Goal: Use online tool/utility: Utilize a website feature to perform a specific function

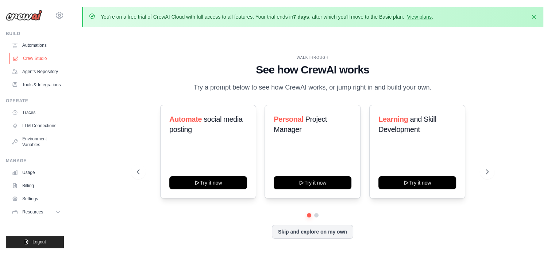
click at [38, 61] on link "Crew Studio" at bounding box center [36, 59] width 55 height 12
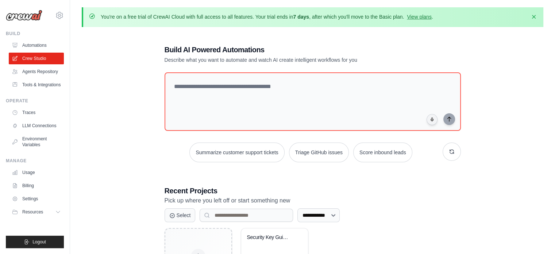
scroll to position [66, 0]
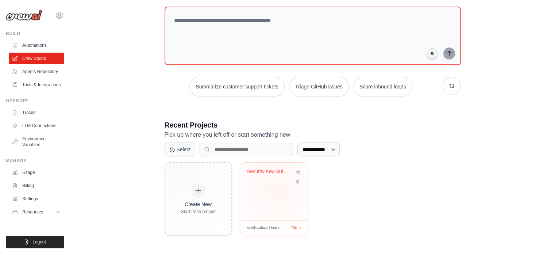
click at [276, 191] on div "Security Key Guidelines Support Bot" at bounding box center [274, 191] width 67 height 58
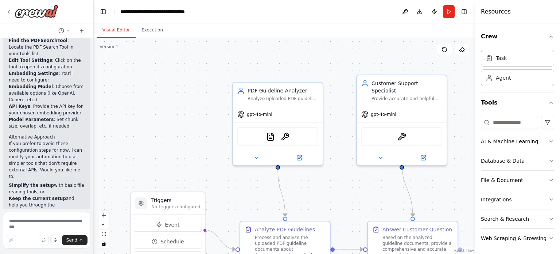
scroll to position [1269, 0]
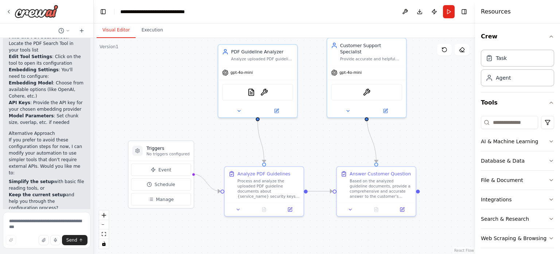
drag, startPoint x: 199, startPoint y: 102, endPoint x: 188, endPoint y: 62, distance: 41.6
click at [188, 62] on div ".deletable-edge-delete-btn { width: 20px; height: 20px; border: 0px solid #ffff…" at bounding box center [285, 146] width 382 height 216
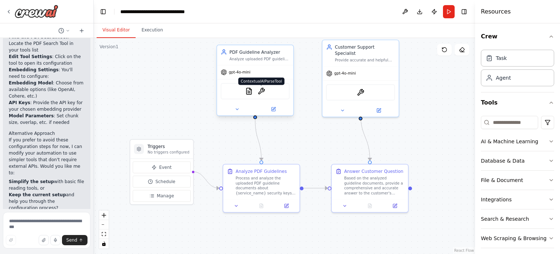
click at [262, 92] on img at bounding box center [261, 90] width 7 height 7
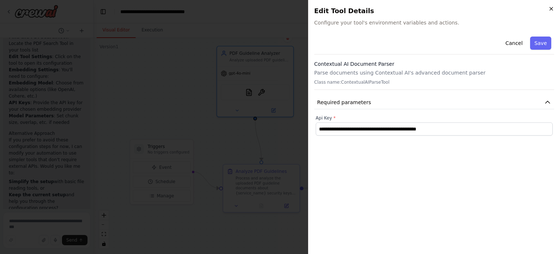
click at [551, 9] on icon "button" at bounding box center [551, 8] width 3 height 3
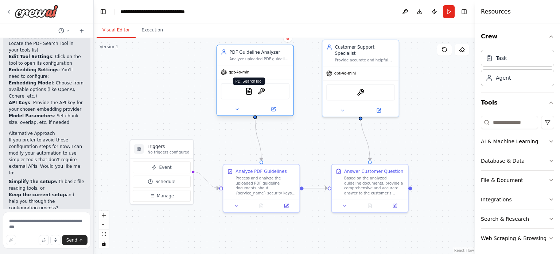
click at [249, 93] on img at bounding box center [248, 90] width 7 height 7
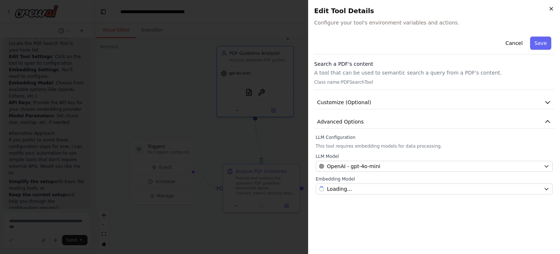
click at [552, 10] on icon "button" at bounding box center [552, 9] width 6 height 6
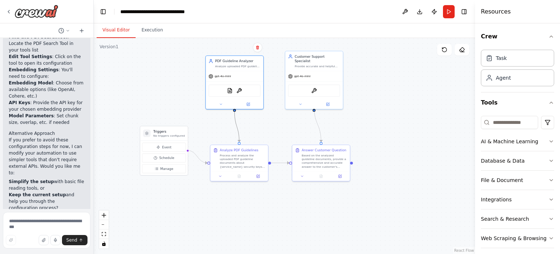
click at [236, 123] on icon "Edge from 4e9b4e17-1483-4f10-a8c3-4c9da79d2d14 to cdd553a5-dd59-451c-bc39-d91af…" at bounding box center [237, 126] width 5 height 31
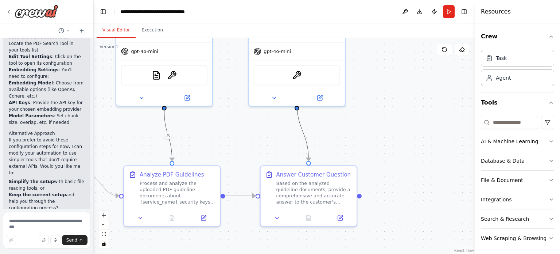
click at [301, 125] on icon "Edge from bdfe2172-1647-47bb-a7e2-e9617456c370 to fe832942-854b-4c71-b8bf-c0fec…" at bounding box center [303, 131] width 12 height 59
click at [335, 121] on div ".deletable-edge-delete-btn { width: 20px; height: 20px; border: 0px solid #ffff…" at bounding box center [285, 146] width 382 height 216
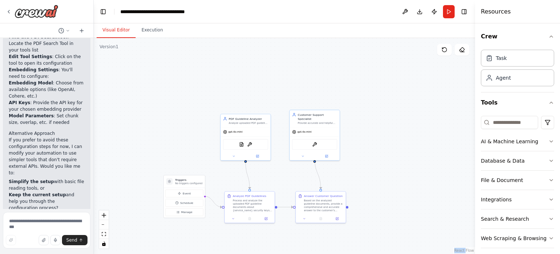
drag, startPoint x: 142, startPoint y: 96, endPoint x: 193, endPoint y: 144, distance: 69.9
click at [193, 144] on div ".deletable-edge-delete-btn { width: 20px; height: 20px; border: 0px solid #ffff…" at bounding box center [285, 146] width 382 height 216
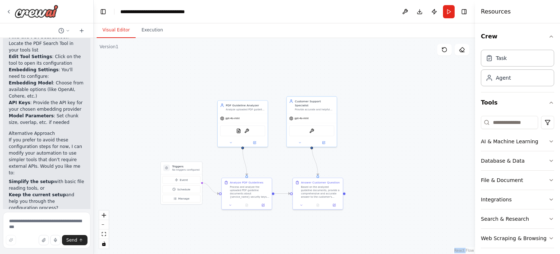
drag, startPoint x: 193, startPoint y: 144, endPoint x: 181, endPoint y: 102, distance: 44.0
click at [181, 102] on div ".deletable-edge-delete-btn { width: 20px; height: 20px; border: 0px solid #ffff…" at bounding box center [285, 146] width 382 height 216
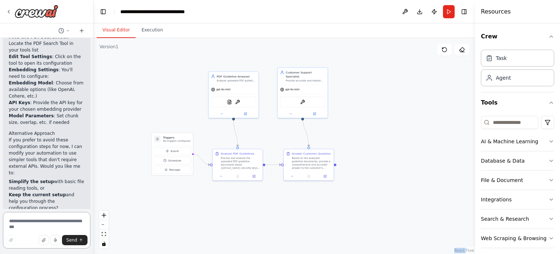
click at [58, 223] on textarea at bounding box center [47, 230] width 88 height 36
type textarea "*"
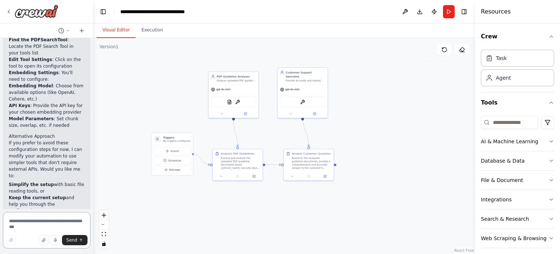
scroll to position [1267, 0]
click at [34, 223] on textarea at bounding box center [47, 230] width 88 height 36
type textarea "*"
type textarea "**********"
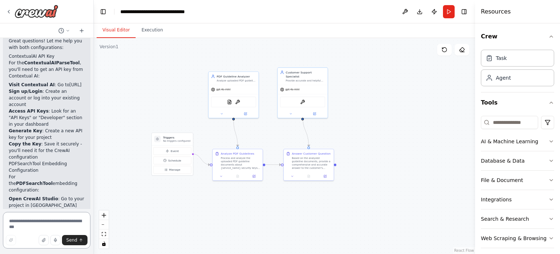
scroll to position [1269, 0]
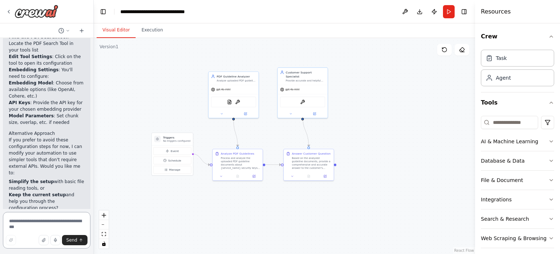
click at [18, 224] on textarea at bounding box center [47, 230] width 88 height 36
type textarea "**********"
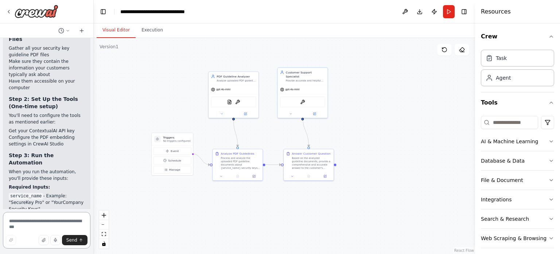
scroll to position [1575, 0]
drag, startPoint x: 10, startPoint y: 137, endPoint x: 39, endPoint y: 136, distance: 28.8
click at [39, 168] on p "When you run the automation, you'll provide these inputs:" at bounding box center [47, 174] width 76 height 13
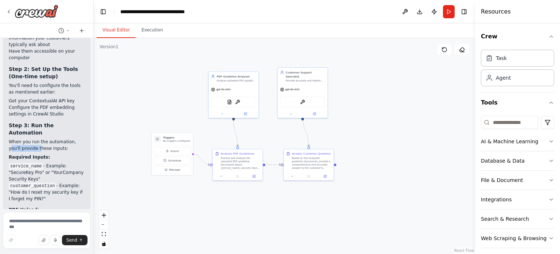
scroll to position [1605, 0]
click at [24, 138] on p "When you run the automation, you'll provide these inputs:" at bounding box center [47, 144] width 76 height 13
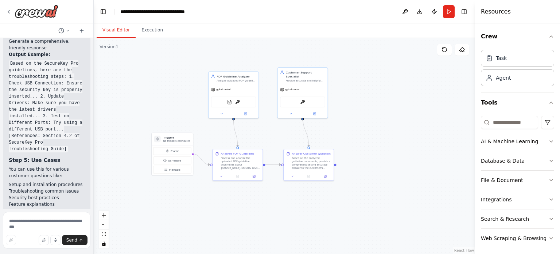
scroll to position [1846, 0]
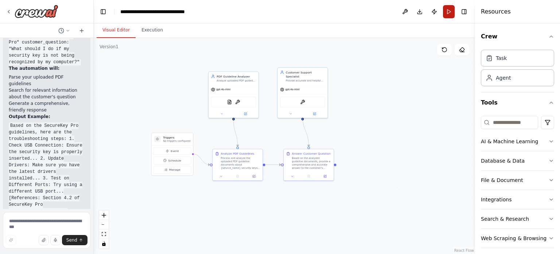
click at [448, 11] on button "Run" at bounding box center [449, 11] width 12 height 13
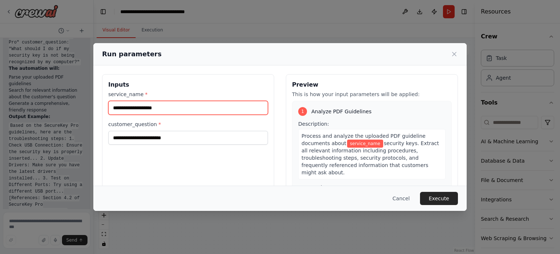
click at [163, 108] on input "service_name *" at bounding box center [188, 108] width 160 height 14
type input "*******"
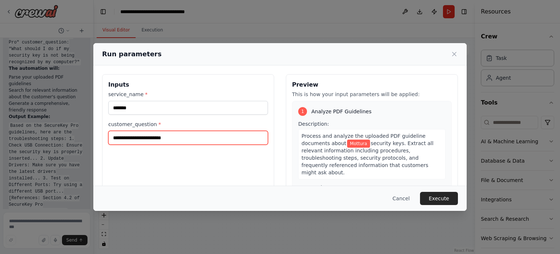
click at [158, 142] on input "customer_question *" at bounding box center [188, 138] width 160 height 14
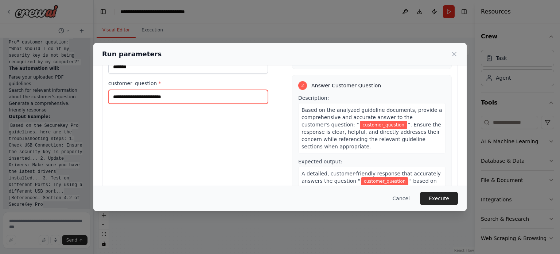
scroll to position [59, 0]
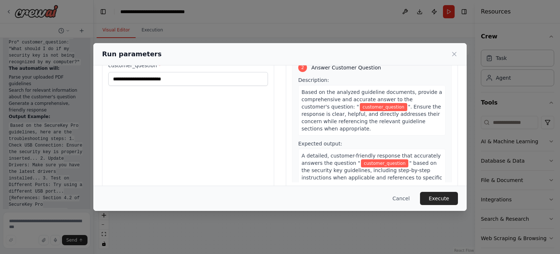
click at [335, 152] on span "A detailed, customer-friendly response that accurately answers the question "" at bounding box center [371, 158] width 139 height 13
click at [180, 80] on input "customer_question *" at bounding box center [188, 79] width 160 height 14
paste input "**********"
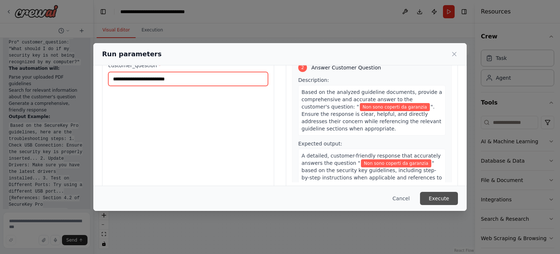
type input "**********"
click at [434, 193] on button "Execute" at bounding box center [439, 198] width 38 height 13
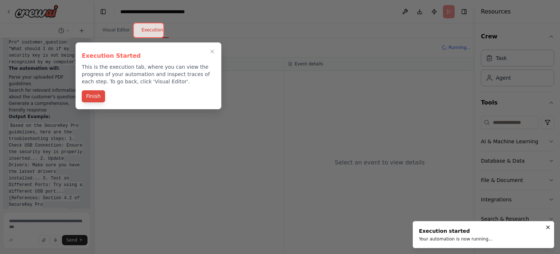
click at [90, 95] on button "Finish" at bounding box center [93, 96] width 23 height 12
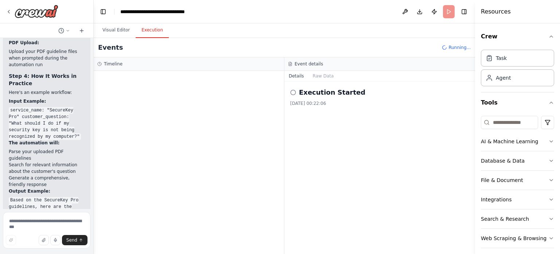
scroll to position [1767, 0]
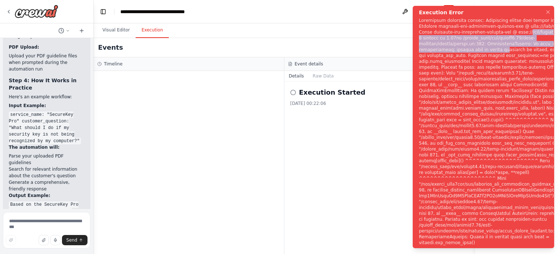
drag, startPoint x: 517, startPoint y: 29, endPoint x: 511, endPoint y: 47, distance: 19.4
click at [511, 47] on div "Notifications (F8)" at bounding box center [508, 132] width 178 height 228
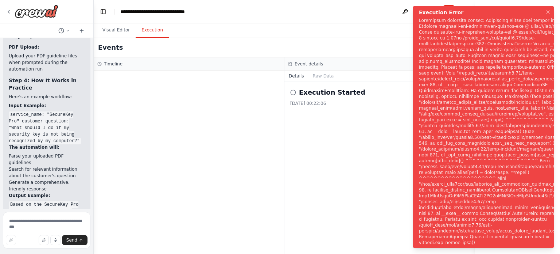
click at [497, 54] on div "Notifications (F8)" at bounding box center [508, 132] width 178 height 228
click at [379, 147] on div "Execution Started 08/10/2025, 00:22:06" at bounding box center [380, 167] width 191 height 172
click at [223, 117] on div at bounding box center [189, 162] width 190 height 183
click at [549, 13] on icon "Notifications (F8)" at bounding box center [548, 12] width 6 height 6
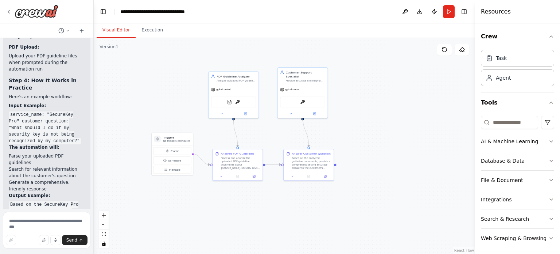
click at [110, 33] on button "Visual Editor" at bounding box center [116, 30] width 39 height 15
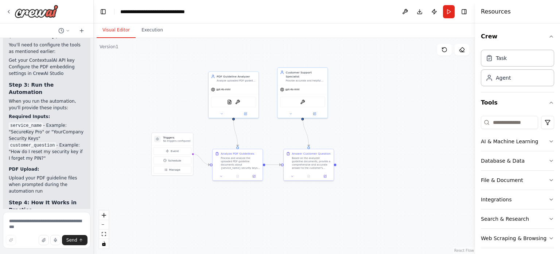
scroll to position [1645, 0]
click at [447, 10] on button "Run" at bounding box center [449, 11] width 12 height 13
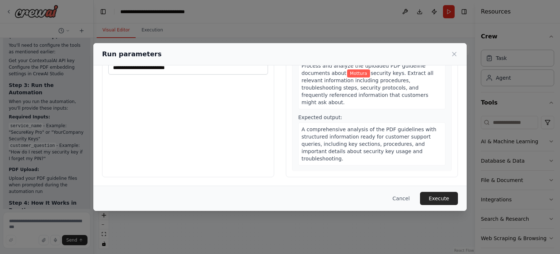
scroll to position [0, 0]
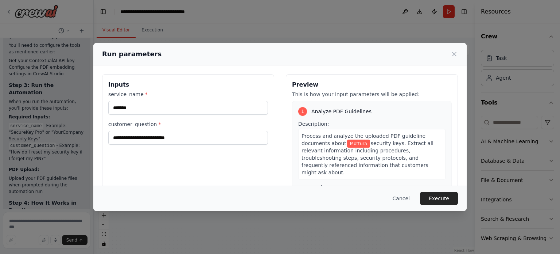
click at [170, 97] on div "service_name * *******" at bounding box center [188, 102] width 160 height 24
click at [449, 197] on button "Execute" at bounding box center [439, 198] width 38 height 13
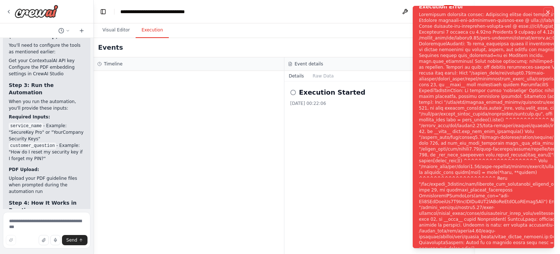
click at [550, 11] on icon "Notifications (F8)" at bounding box center [548, 12] width 6 height 6
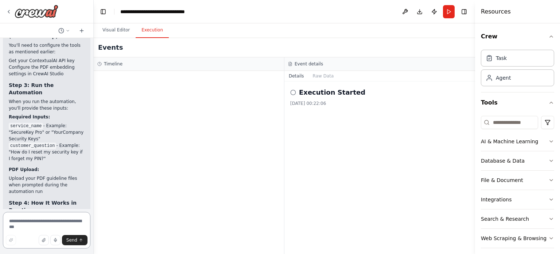
click at [42, 219] on textarea at bounding box center [47, 230] width 88 height 36
type textarea "**********"
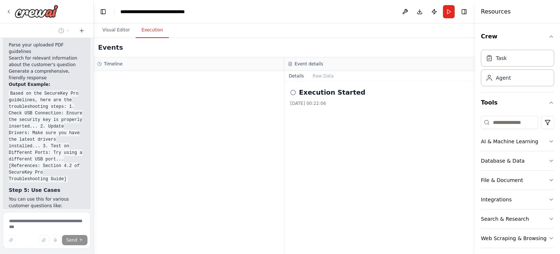
scroll to position [1979, 0]
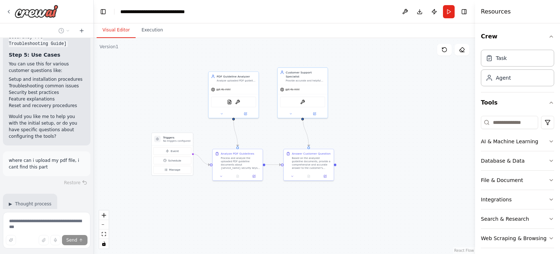
click at [110, 31] on button "Visual Editor" at bounding box center [116, 30] width 39 height 15
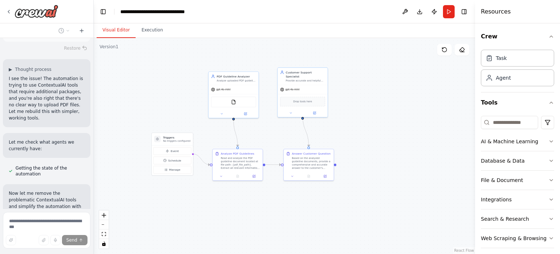
scroll to position [2169, 0]
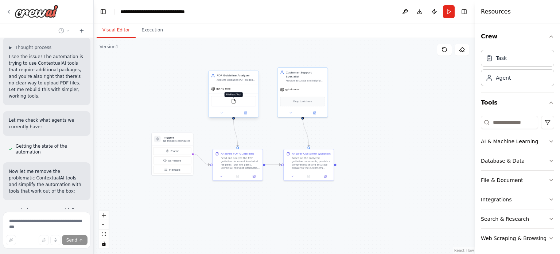
click at [234, 102] on img at bounding box center [233, 100] width 5 height 5
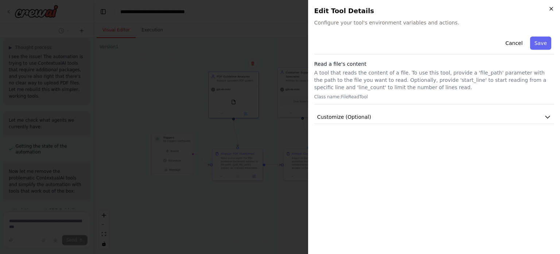
click at [552, 7] on icon "button" at bounding box center [552, 9] width 6 height 6
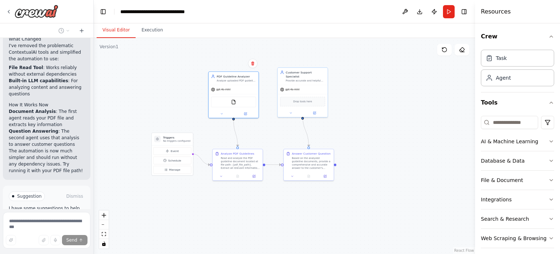
scroll to position [2742, 0]
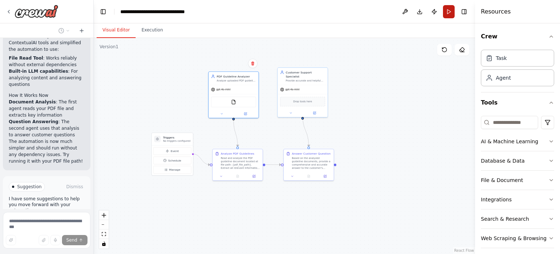
click at [449, 11] on button "Run" at bounding box center [449, 11] width 12 height 13
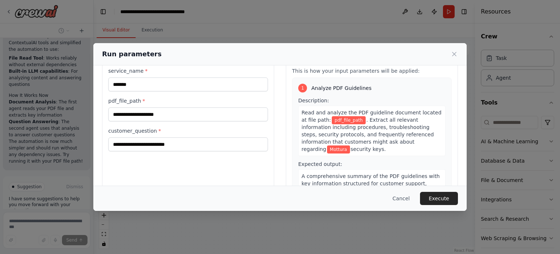
scroll to position [24, 0]
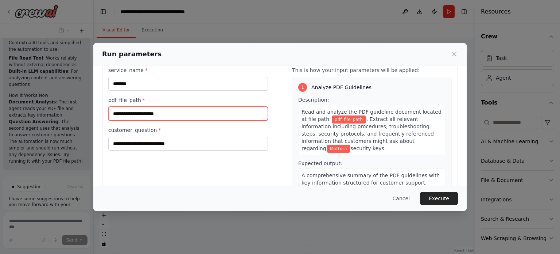
click at [165, 113] on input "pdf_file_path *" at bounding box center [188, 114] width 160 height 14
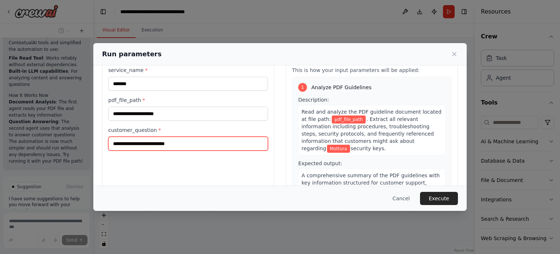
click at [172, 145] on input "**********" at bounding box center [188, 143] width 160 height 14
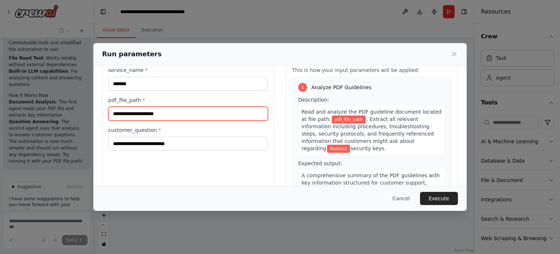
click at [175, 119] on input "pdf_file_path *" at bounding box center [188, 114] width 160 height 14
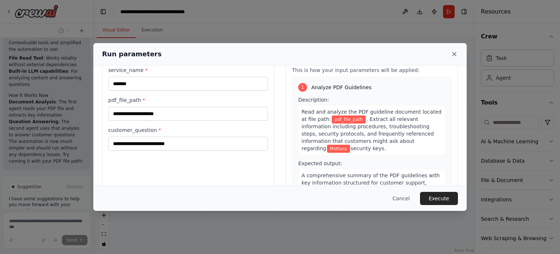
click at [454, 52] on icon at bounding box center [454, 53] width 7 height 7
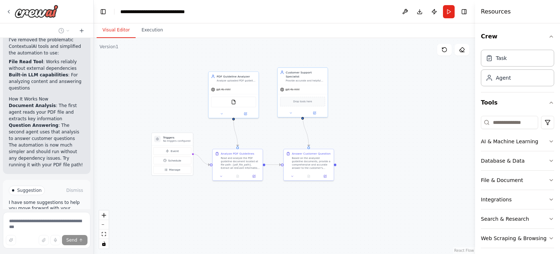
scroll to position [2738, 0]
click at [34, 224] on span "Run Automation" at bounding box center [49, 227] width 35 height 6
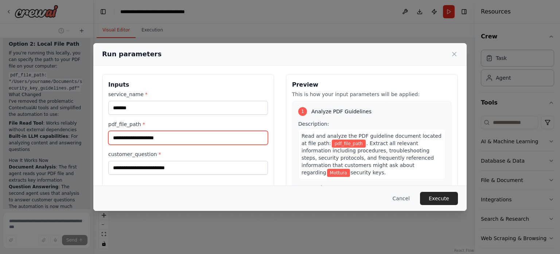
click at [137, 137] on input "pdf_file_path *" at bounding box center [188, 138] width 160 height 14
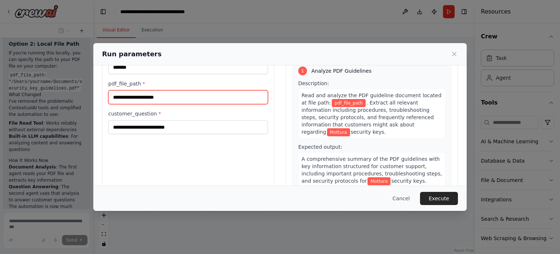
scroll to position [41, 0]
click at [452, 54] on icon at bounding box center [454, 53] width 7 height 7
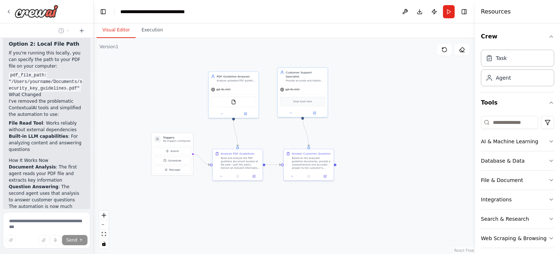
click at [76, 249] on span "Stop" at bounding box center [81, 252] width 10 height 6
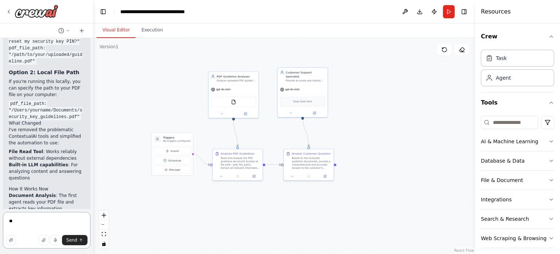
type textarea "*"
type textarea "**********"
click at [42, 237] on button "button" at bounding box center [44, 240] width 10 height 10
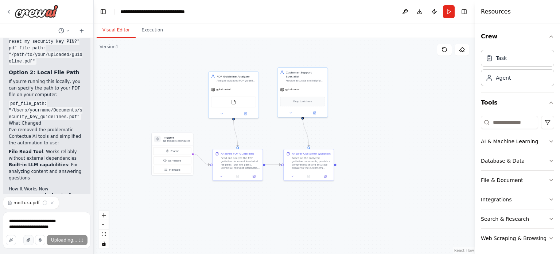
scroll to position [2664, 0]
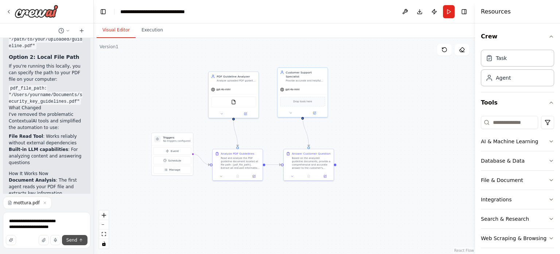
click at [76, 239] on span "Send" at bounding box center [71, 240] width 11 height 6
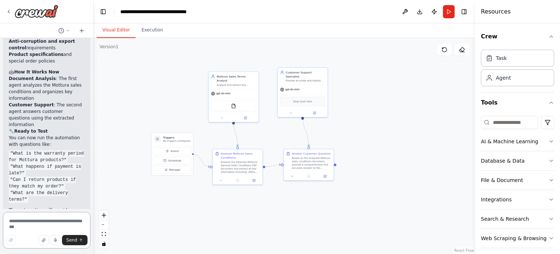
scroll to position [3323, 0]
click at [448, 8] on button "Run" at bounding box center [449, 11] width 12 height 13
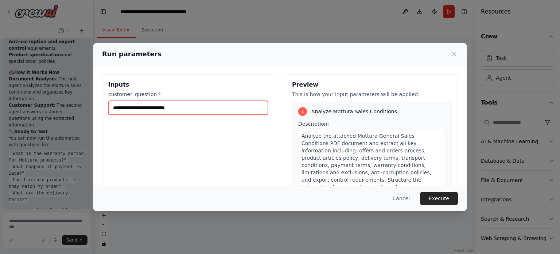
click at [193, 109] on input "**********" at bounding box center [188, 108] width 160 height 14
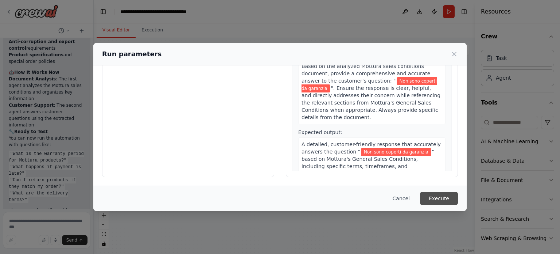
click at [433, 194] on button "Execute" at bounding box center [439, 198] width 38 height 13
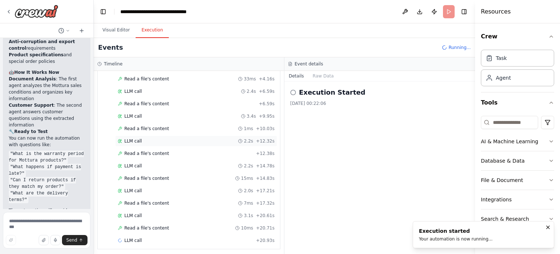
scroll to position [0, 0]
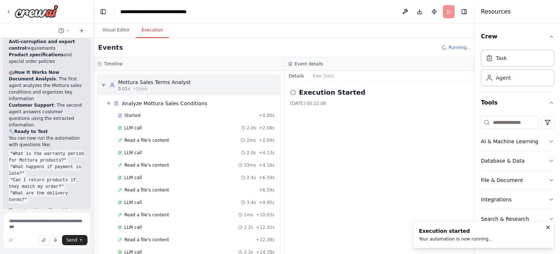
click at [102, 82] on span "▼" at bounding box center [103, 85] width 4 height 6
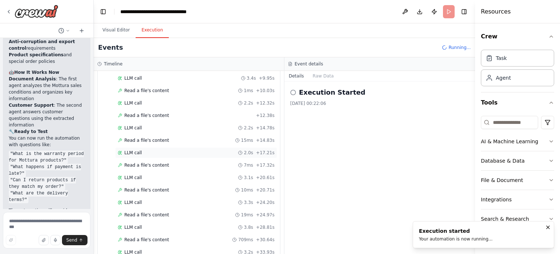
scroll to position [160, 0]
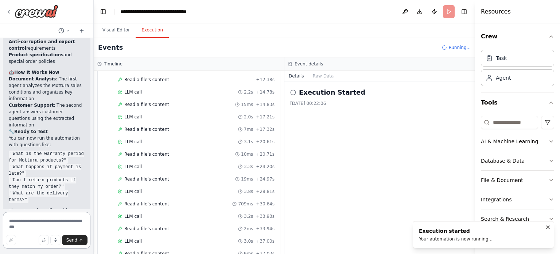
click at [30, 220] on textarea at bounding box center [47, 230] width 88 height 36
type textarea "**********"
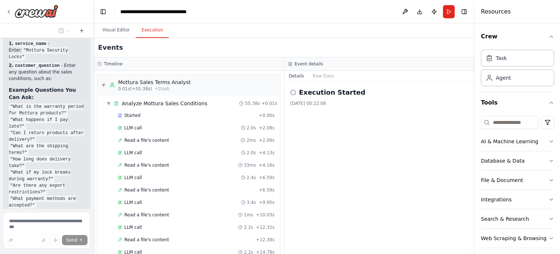
scroll to position [3732, 0]
drag, startPoint x: 79, startPoint y: 98, endPoint x: 46, endPoint y: 103, distance: 33.5
click at [46, 103] on div "🚀 How to Use Your Mottura Sales Conditions Bot Step 1: Run the Automation Click…" at bounding box center [47, 168] width 76 height 422
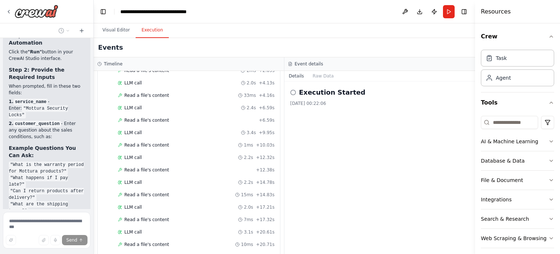
scroll to position [0, 0]
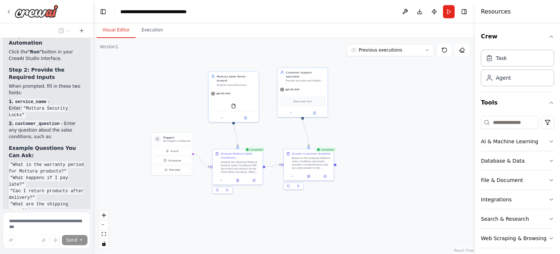
click at [111, 33] on button "Visual Editor" at bounding box center [116, 30] width 39 height 15
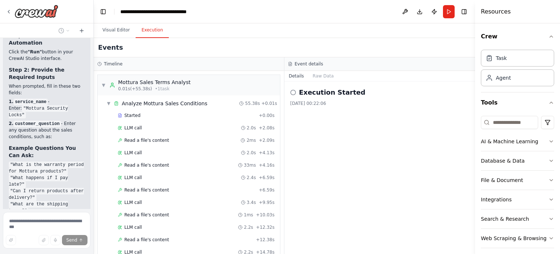
click at [148, 31] on button "Execution" at bounding box center [152, 30] width 33 height 15
click at [315, 75] on button "Raw Data" at bounding box center [324, 76] width 30 height 10
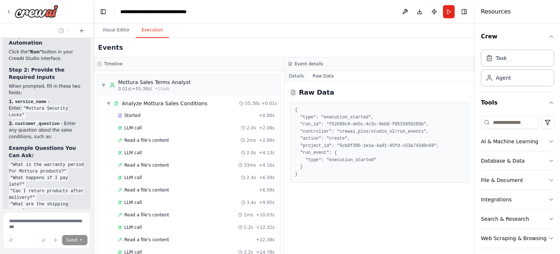
click at [300, 79] on button "Details" at bounding box center [297, 76] width 24 height 10
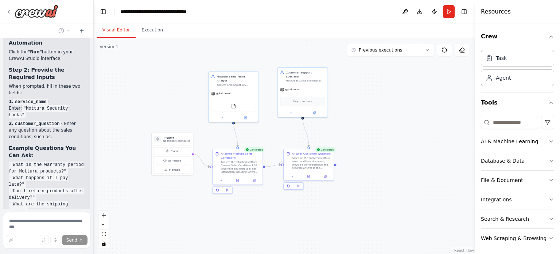
click at [115, 28] on button "Visual Editor" at bounding box center [116, 30] width 39 height 15
click at [449, 14] on button "Run" at bounding box center [449, 11] width 12 height 13
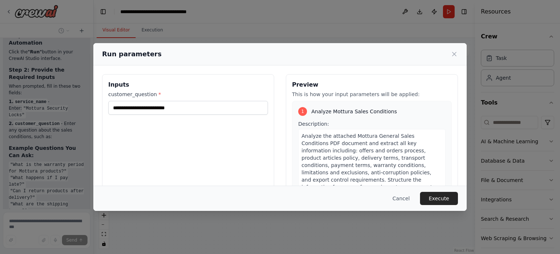
click at [195, 114] on div "**********" at bounding box center [188, 160] width 172 height 173
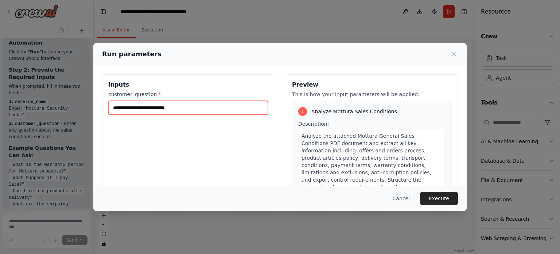
click at [196, 113] on input "**********" at bounding box center [188, 108] width 160 height 14
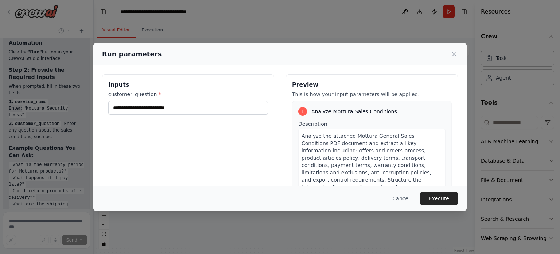
click at [52, 121] on div "**********" at bounding box center [280, 127] width 560 height 254
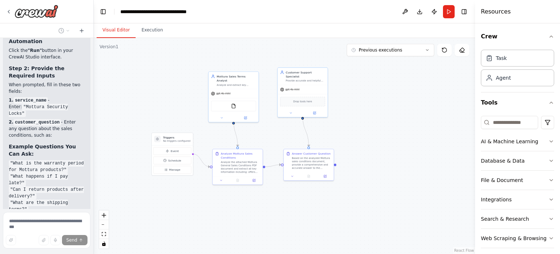
scroll to position [3672, 0]
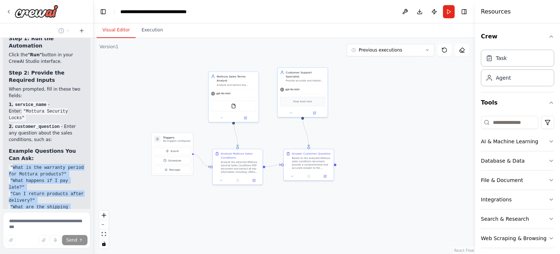
drag, startPoint x: 13, startPoint y: 62, endPoint x: 30, endPoint y: 160, distance: 99.9
click at [30, 164] on ul ""What is the warranty period for Mottura products?" "What happens if I pay late…" at bounding box center [47, 216] width 76 height 105
copy ul "What is the warranty period for Mottura products?" "What happens if I pay late?…"
click at [450, 13] on button "Run" at bounding box center [449, 11] width 12 height 13
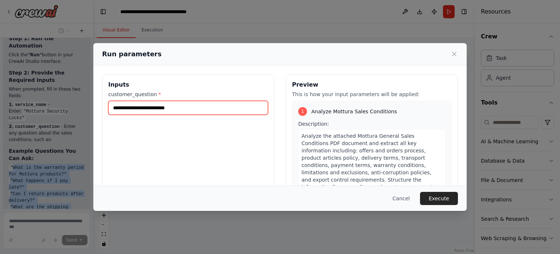
click at [186, 110] on input "**********" at bounding box center [188, 108] width 160 height 14
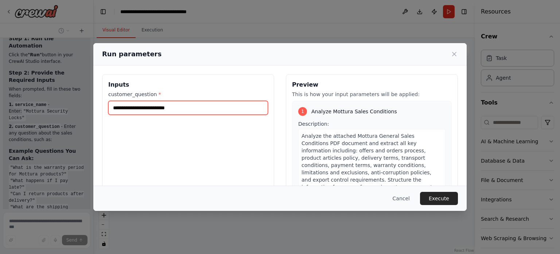
click at [186, 110] on input "**********" at bounding box center [188, 108] width 160 height 14
paste input "**********"
type input "**********"
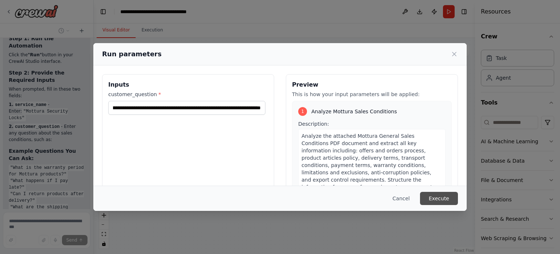
click at [446, 202] on button "Execute" at bounding box center [439, 198] width 38 height 13
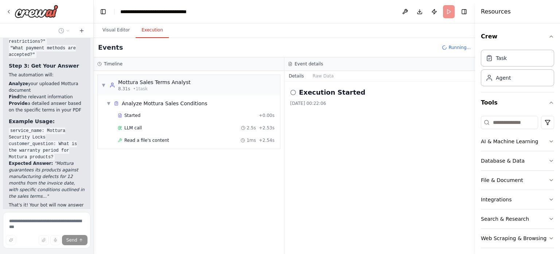
scroll to position [3901, 0]
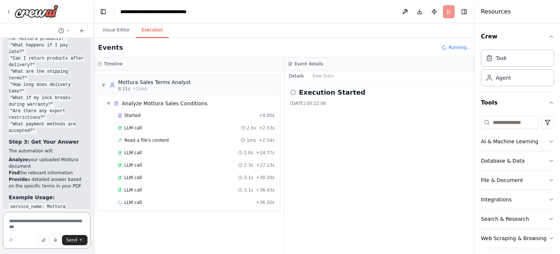
click at [33, 220] on textarea at bounding box center [47, 230] width 88 height 36
type textarea "*"
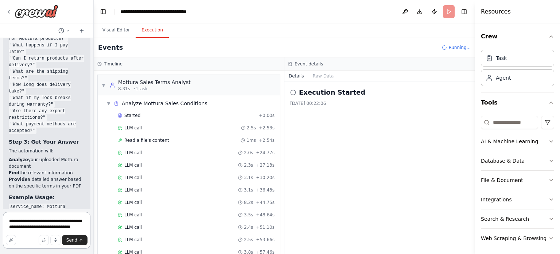
scroll to position [3812, 0]
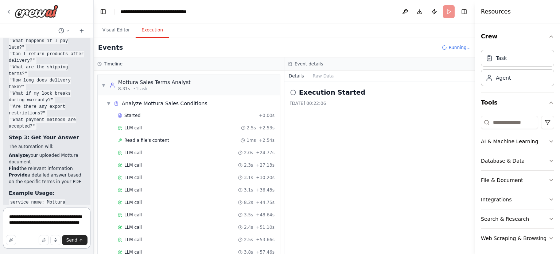
type textarea "**********"
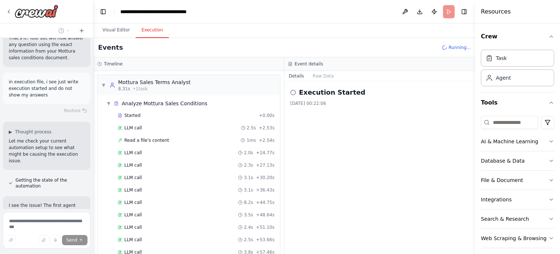
scroll to position [4050, 0]
click at [73, 167] on div "Hello! I'm the CrewAI assistant. What kind of automation do you want to build? …" at bounding box center [46, 123] width 93 height 171
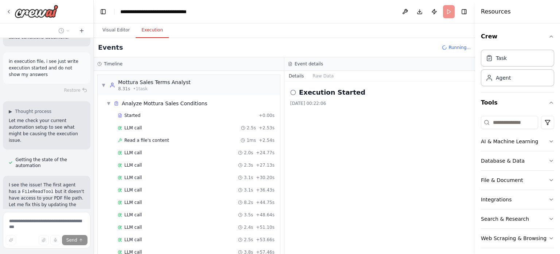
scroll to position [4071, 0]
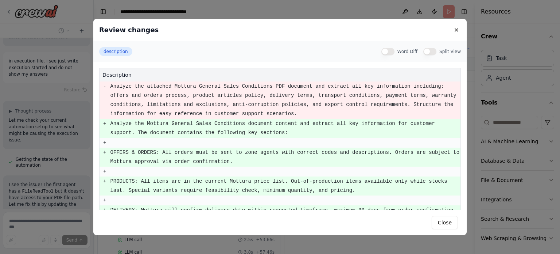
scroll to position [4088, 0]
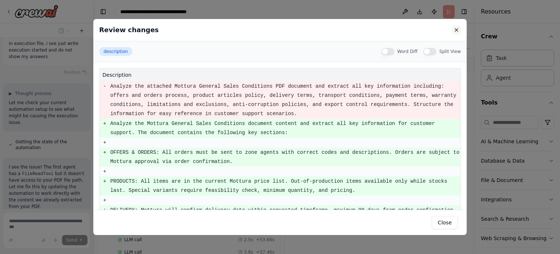
click at [456, 32] on button at bounding box center [456, 30] width 9 height 9
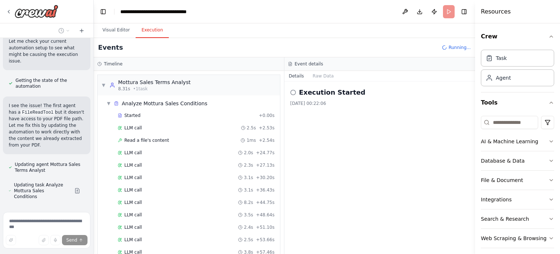
scroll to position [4151, 0]
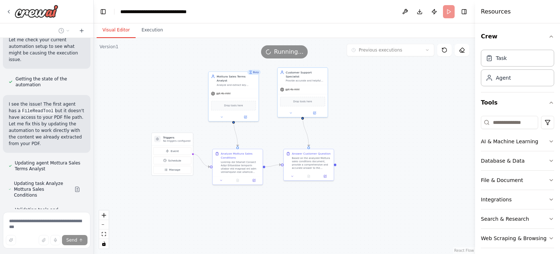
click at [120, 33] on button "Visual Editor" at bounding box center [116, 30] width 39 height 15
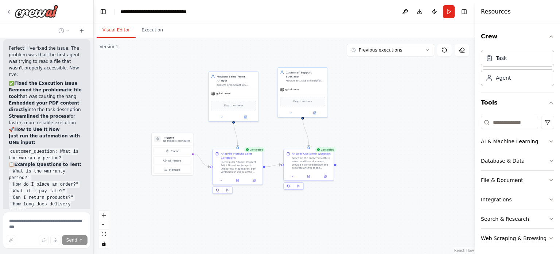
scroll to position [4401, 0]
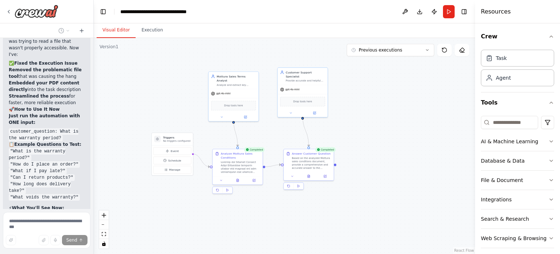
scroll to position [4407, 0]
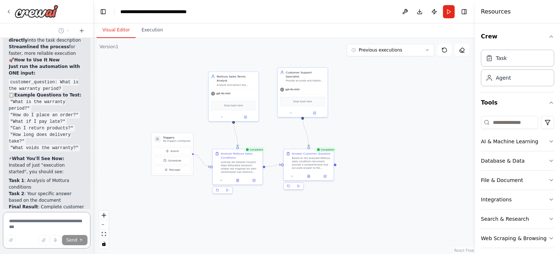
type textarea "**********"
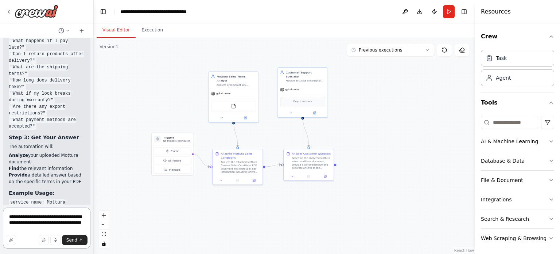
drag, startPoint x: 35, startPoint y: 229, endPoint x: 0, endPoint y: 206, distance: 41.9
click at [0, 206] on div "Hello! I'm the CrewAI assistant. What kind of automation do you want to build? …" at bounding box center [47, 127] width 94 height 254
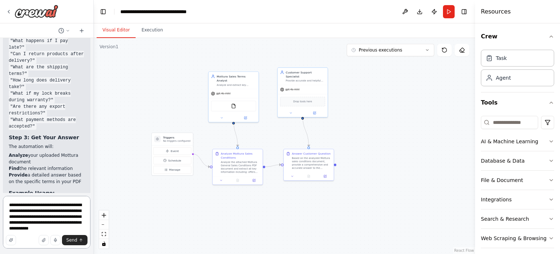
type textarea "**********"
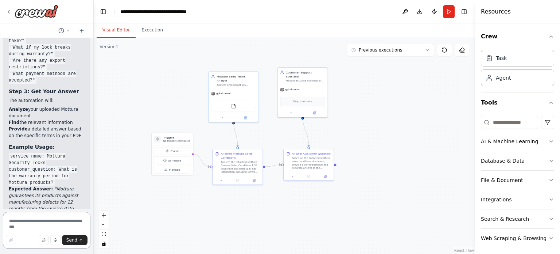
scroll to position [3870, 0]
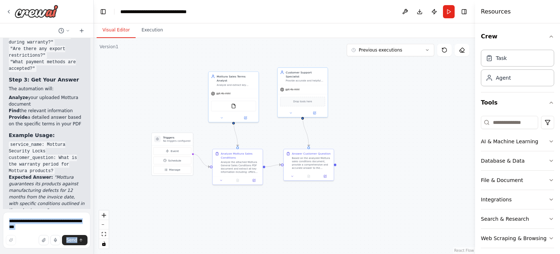
drag, startPoint x: 51, startPoint y: 177, endPoint x: 1, endPoint y: 153, distance: 54.8
click at [1, 153] on div "Hello! I'm the CrewAI assistant. What kind of automation do you want to build? …" at bounding box center [47, 127] width 94 height 254
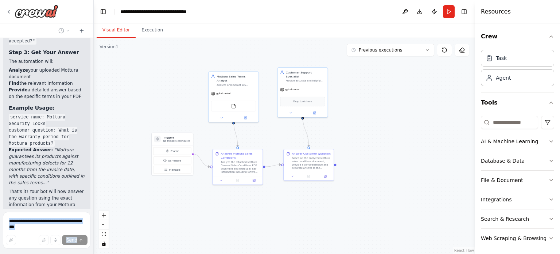
scroll to position [3898, 0]
click at [65, 231] on p "would you please write these questions in italian and also answer would be in i…" at bounding box center [47, 250] width 76 height 39
drag, startPoint x: 69, startPoint y: 152, endPoint x: 5, endPoint y: 125, distance: 69.1
click at [5, 225] on div "would you please write these questions in italian and also answer would be in i…" at bounding box center [47, 250] width 88 height 51
copy p "would you please write these questions in italian and also answer would be in i…"
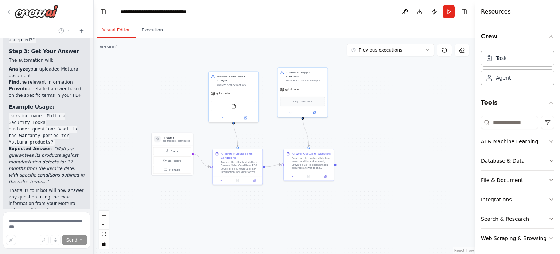
click at [5, 225] on div "would you please write these questions in italian and also answer would be in i…" at bounding box center [47, 250] width 88 height 51
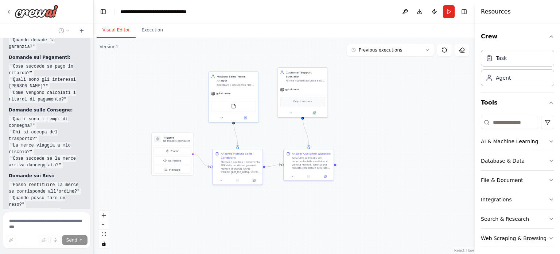
scroll to position [4496, 0]
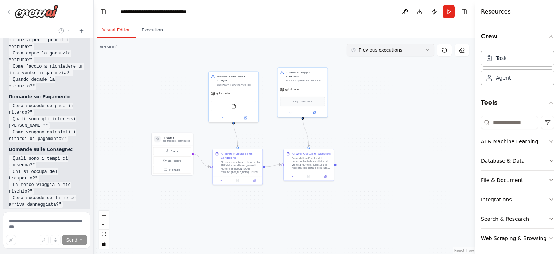
click at [391, 49] on span "Previous executions" at bounding box center [380, 50] width 43 height 6
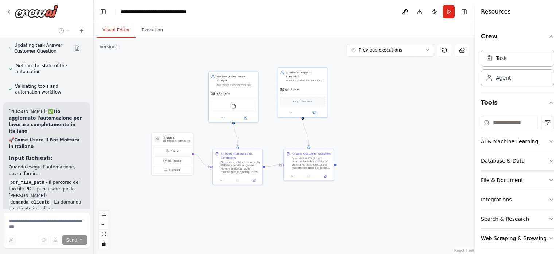
scroll to position [4284, 0]
drag, startPoint x: 76, startPoint y: 165, endPoint x: 11, endPoint y: 119, distance: 79.4
copy ul ""Qual è il periodo di garanzia per i prodotti Mottura?" "Cosa copre la garanzia…"
click at [446, 12] on button "Run" at bounding box center [449, 11] width 12 height 13
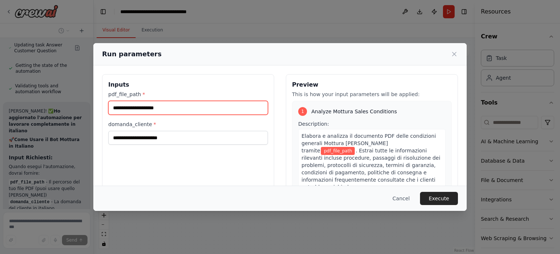
click at [189, 108] on input "pdf_file_path *" at bounding box center [188, 108] width 160 height 14
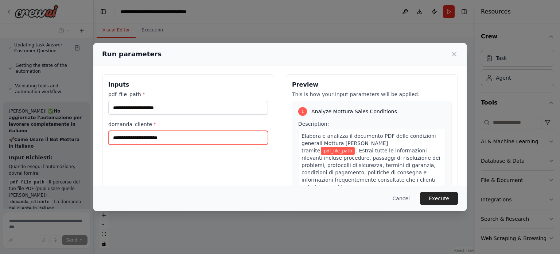
click at [150, 139] on input "domanda_cliente *" at bounding box center [188, 138] width 160 height 14
paste input "**********"
type input "**********"
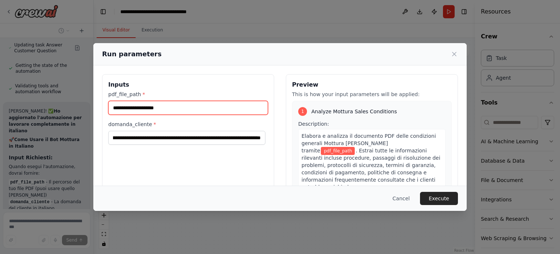
click at [140, 107] on input "pdf_file_path *" at bounding box center [188, 108] width 160 height 14
click at [454, 53] on icon at bounding box center [455, 54] width 4 height 4
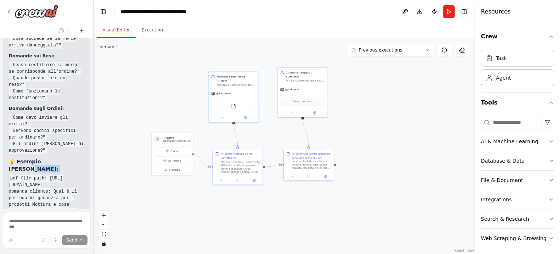
scroll to position [4625, 0]
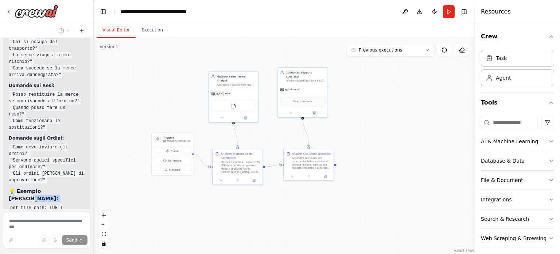
drag, startPoint x: 10, startPoint y: 124, endPoint x: 66, endPoint y: 115, distance: 56.6
click at [66, 204] on code "pdf_file_path: https://app.crewai.com/rails/active_storage/blobs/redirect/eyJfc…" at bounding box center [43, 227] width 68 height 46
copy code "pdf_file_path: https://app.crewai.com/rails/active_storage/blobs/redirect/eyJfc…"
click at [449, 13] on button "Run" at bounding box center [449, 11] width 12 height 13
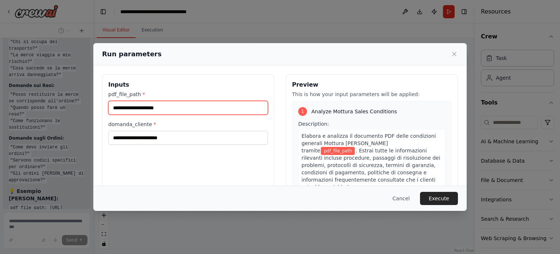
click at [146, 108] on input "pdf_file_path *" at bounding box center [188, 108] width 160 height 14
paste input "**********"
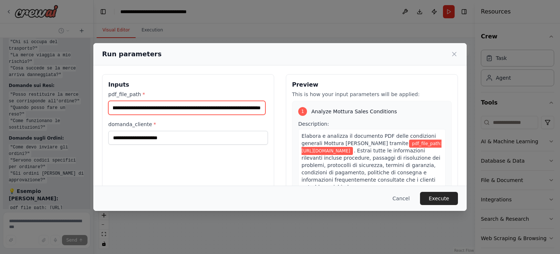
type input "**********"
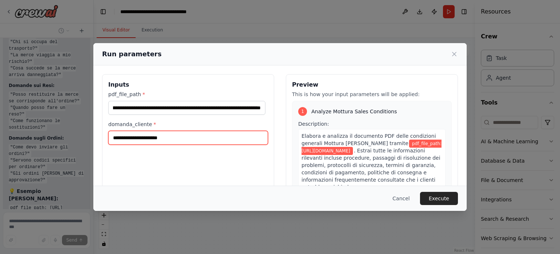
click at [169, 136] on input "domanda_cliente *" at bounding box center [188, 138] width 160 height 14
click at [171, 133] on input "domanda_cliente *" at bounding box center [188, 138] width 160 height 14
paste input "**********"
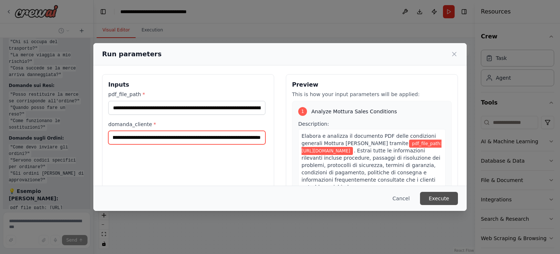
type input "**********"
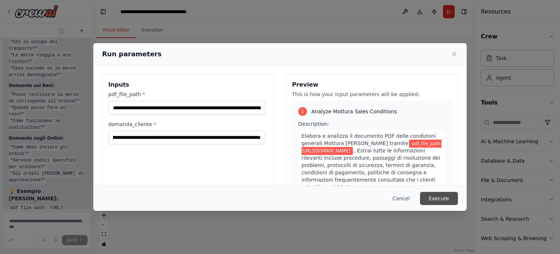
click at [443, 197] on button "Execute" at bounding box center [439, 198] width 38 height 13
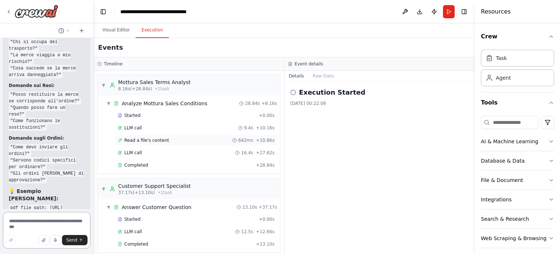
scroll to position [5, 0]
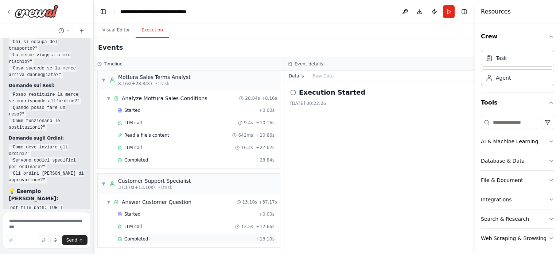
click at [138, 239] on span "Completed" at bounding box center [136, 239] width 24 height 6
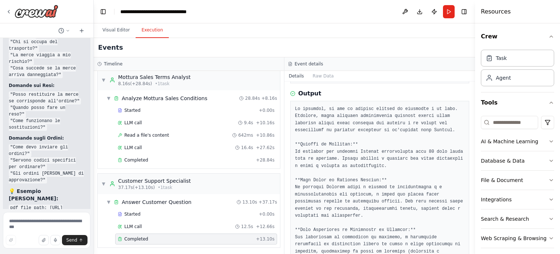
scroll to position [0, 0]
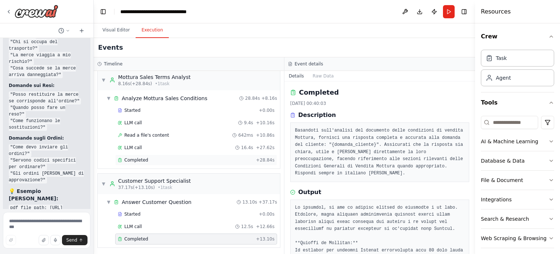
click at [131, 157] on span "Completed" at bounding box center [136, 160] width 24 height 6
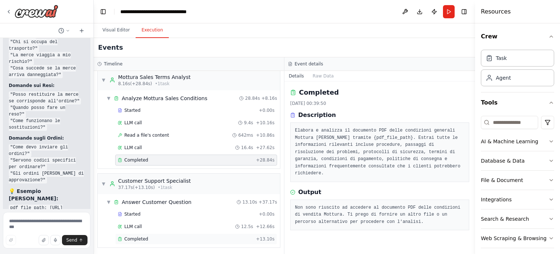
click at [136, 237] on span "Completed" at bounding box center [136, 239] width 24 height 6
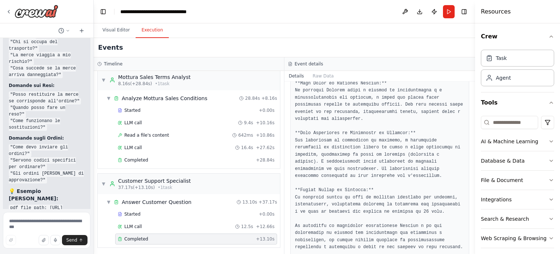
scroll to position [229, 0]
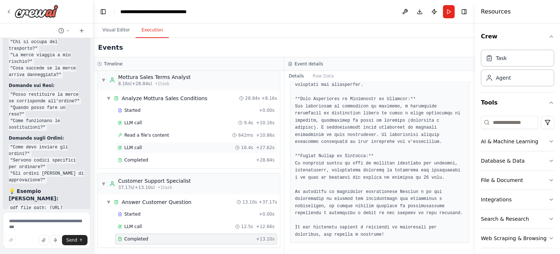
click at [152, 142] on div "LLM call 16.4s + 27.62s" at bounding box center [196, 147] width 162 height 11
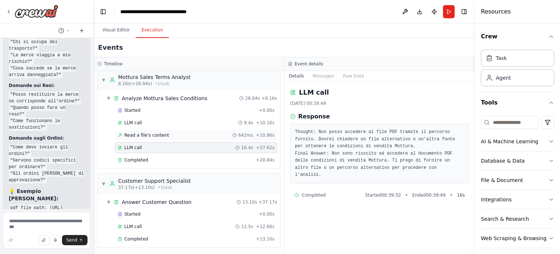
click at [172, 133] on div "Read a file's content 642ms + 10.86s" at bounding box center [196, 135] width 157 height 6
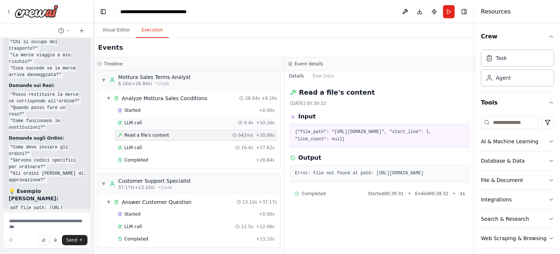
click at [140, 123] on div "LLM call 9.4s + 10.16s" at bounding box center [196, 123] width 157 height 6
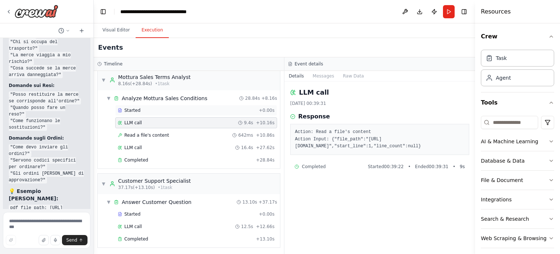
click at [134, 107] on span "Started" at bounding box center [132, 110] width 16 height 6
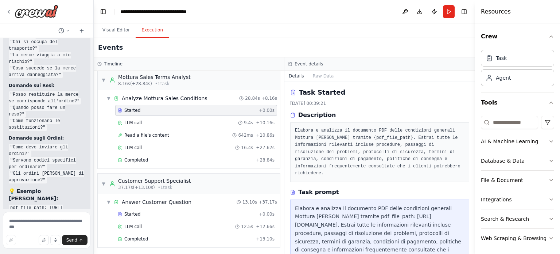
scroll to position [60, 0]
